Goal: Navigation & Orientation: Understand site structure

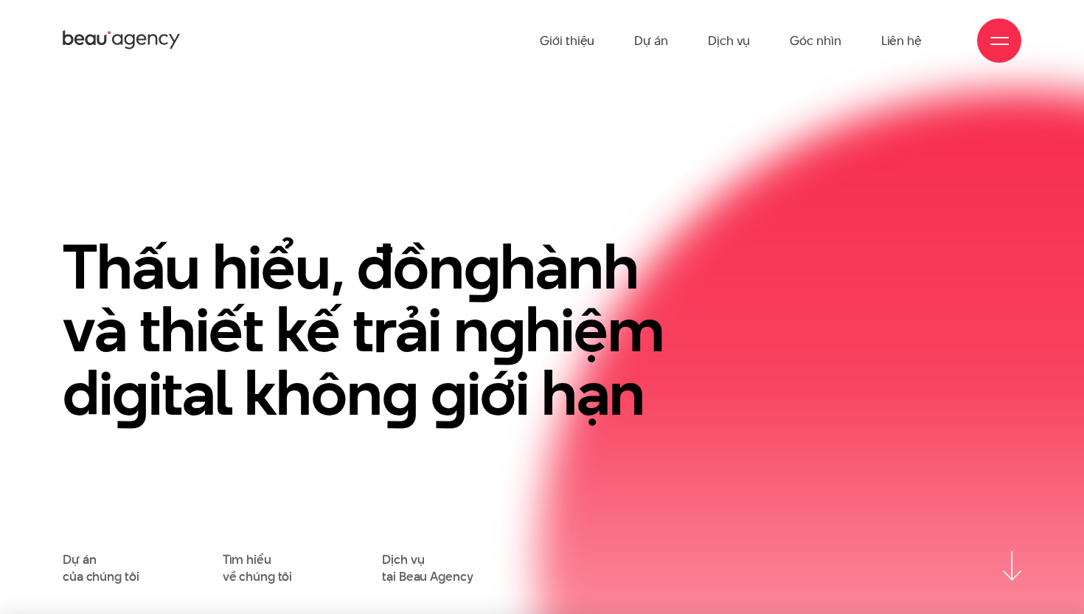
click at [132, 43] on icon at bounding box center [130, 42] width 10 height 15
click at [96, 38] on icon at bounding box center [122, 40] width 118 height 23
